Goal: Find specific page/section: Find specific page/section

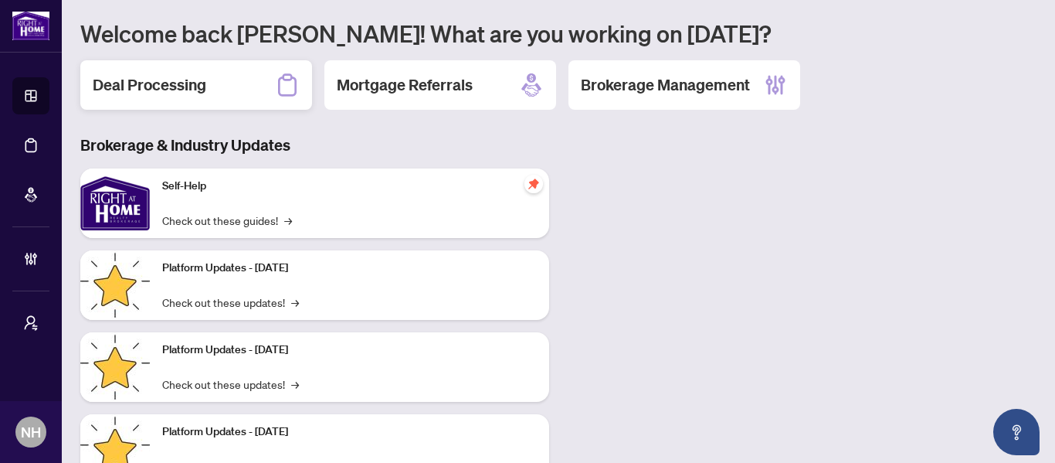
click at [219, 91] on div "Deal Processing" at bounding box center [196, 84] width 232 height 49
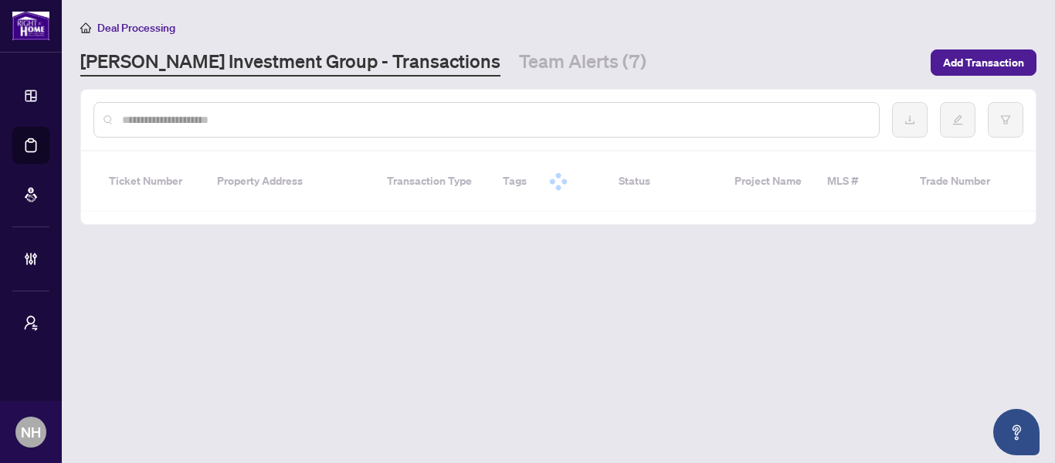
click at [524, 45] on div "Deal Processing [PERSON_NAME] Investment Group - Transactions Team Alerts (7) A…" at bounding box center [558, 48] width 956 height 58
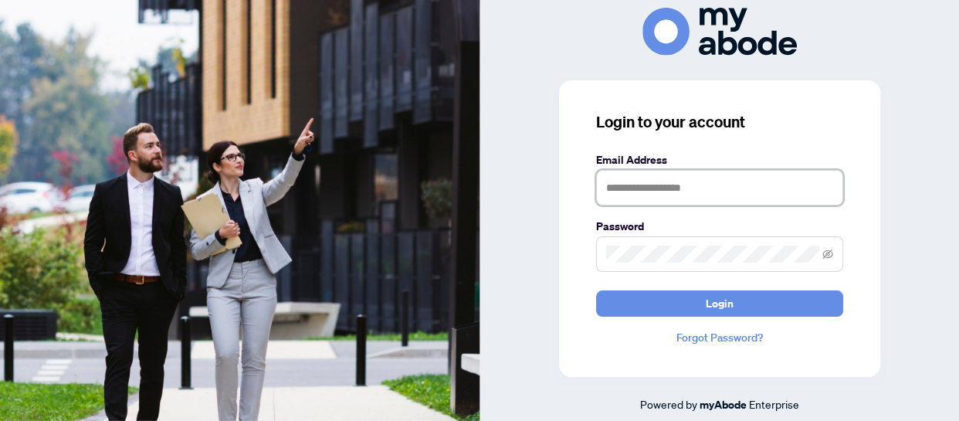
type input "**********"
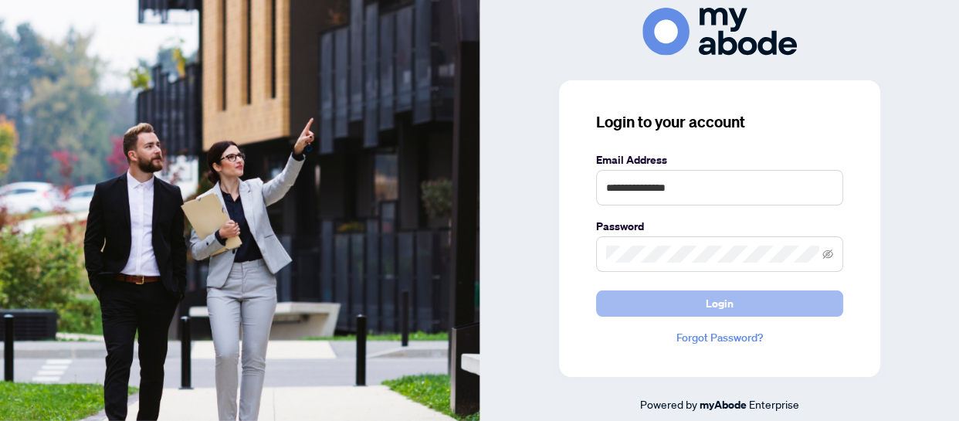
click at [779, 306] on button "Login" at bounding box center [719, 303] width 247 height 26
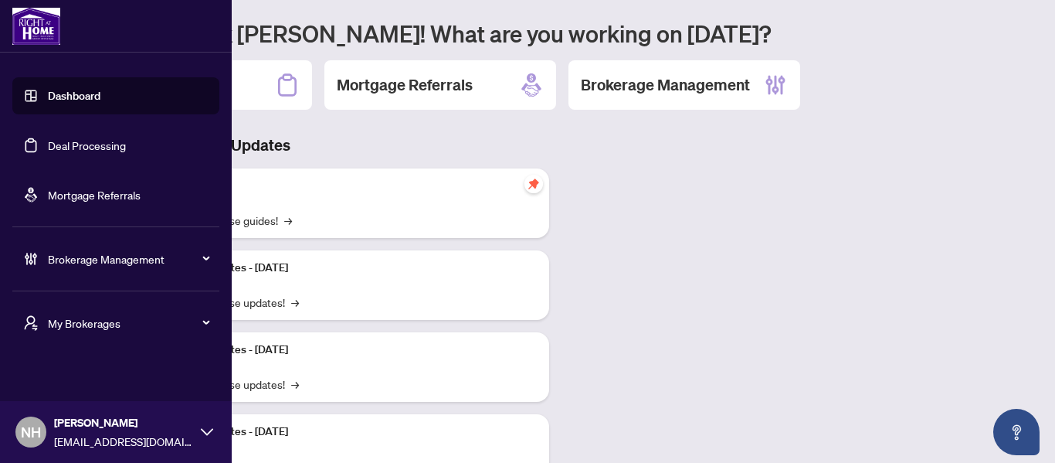
click at [80, 320] on span "My Brokerages" at bounding box center [128, 322] width 161 height 17
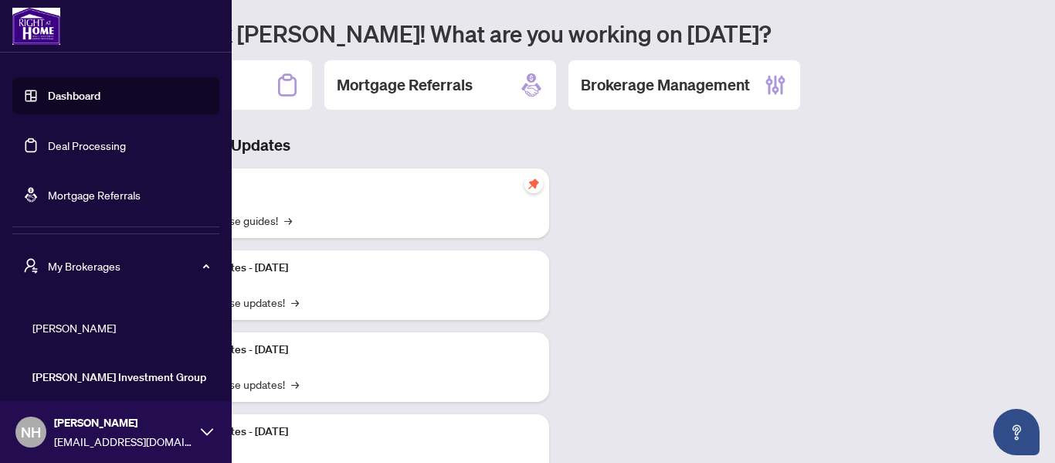
click at [88, 334] on span "RAHR" at bounding box center [120, 327] width 176 height 17
